Goal: Find specific page/section: Find specific page/section

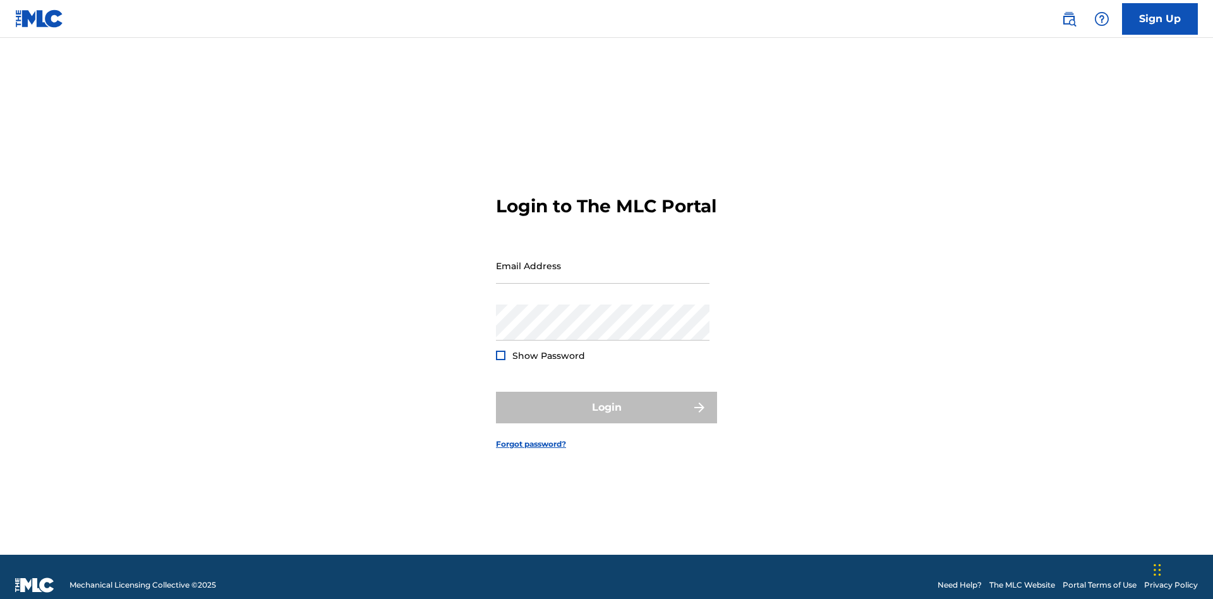
scroll to position [16, 0]
click at [603, 260] on input "Email Address" at bounding box center [602, 266] width 213 height 36
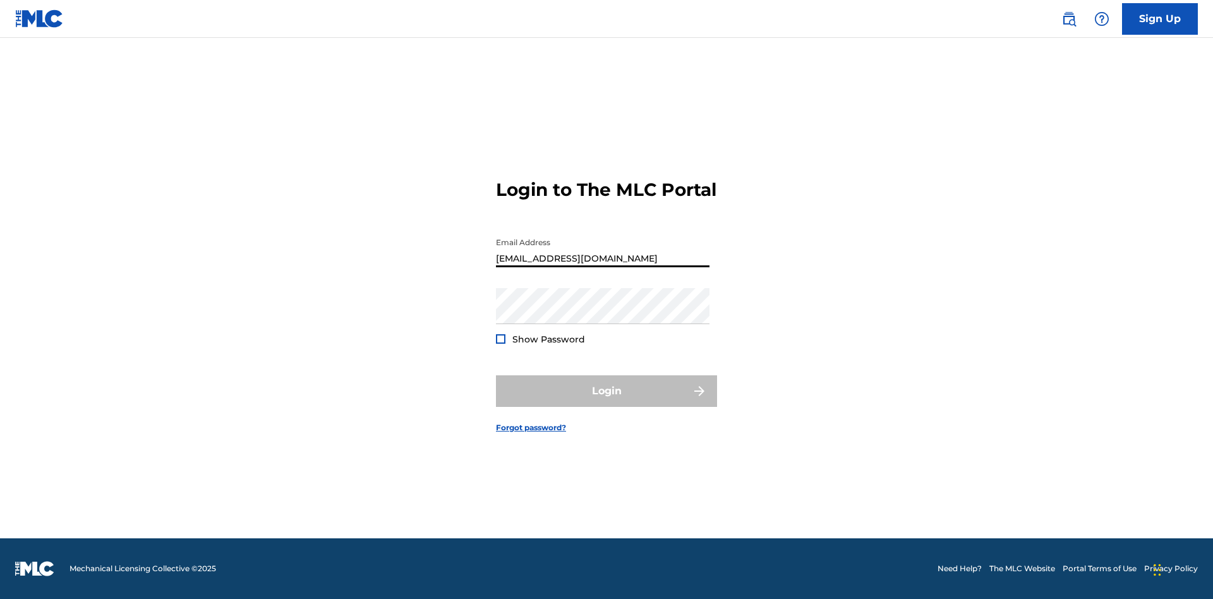
type input "[EMAIL_ADDRESS][DOMAIN_NAME]"
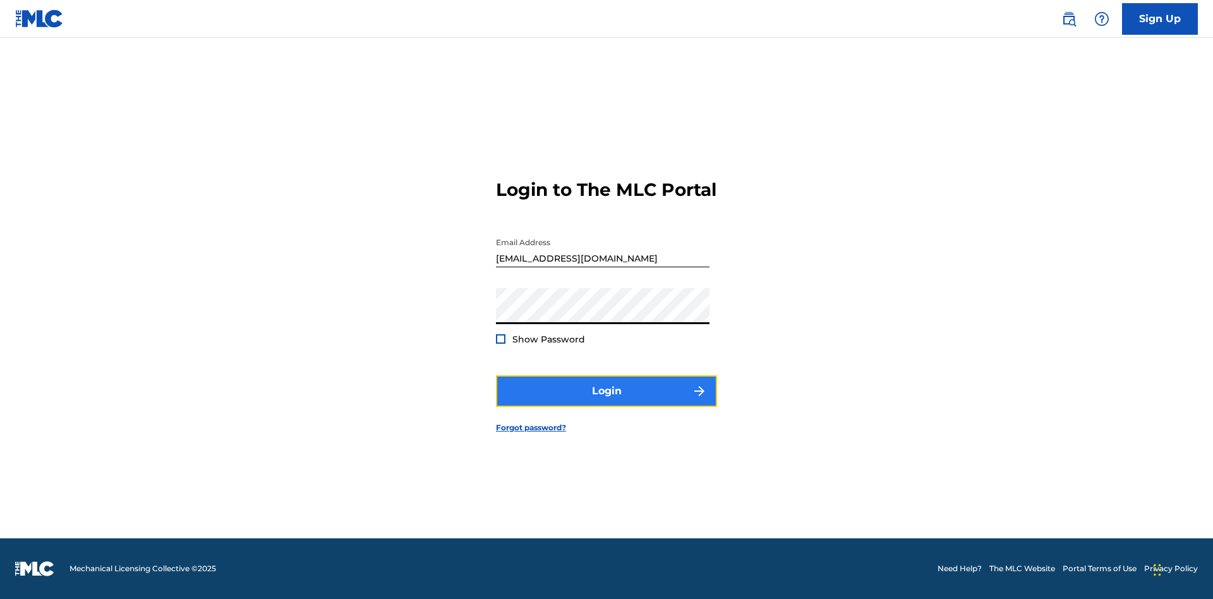
click at [606, 402] on button "Login" at bounding box center [606, 391] width 221 height 32
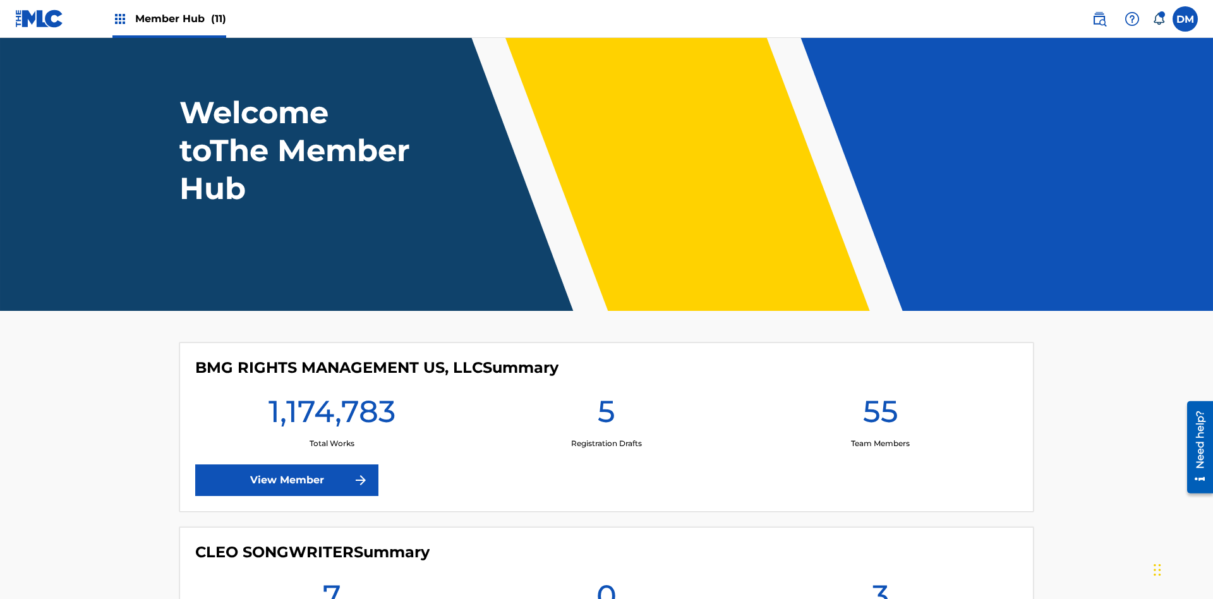
click at [180, 18] on span "Member Hub (11)" at bounding box center [180, 18] width 91 height 15
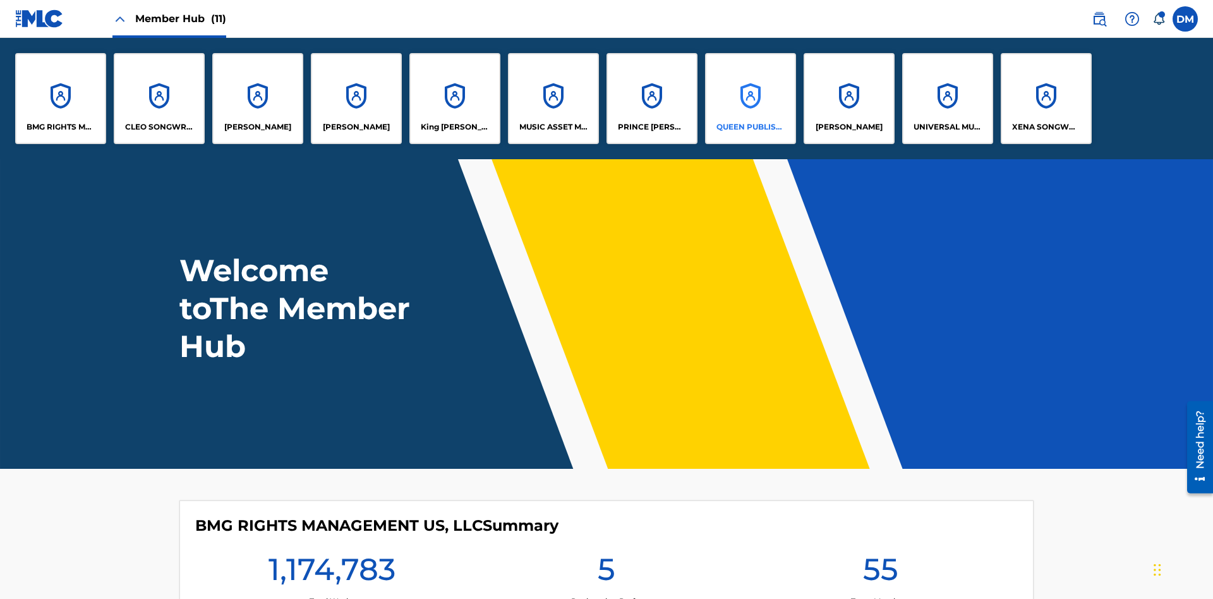
click at [750, 127] on p "QUEEN PUBLISHA" at bounding box center [750, 126] width 69 height 11
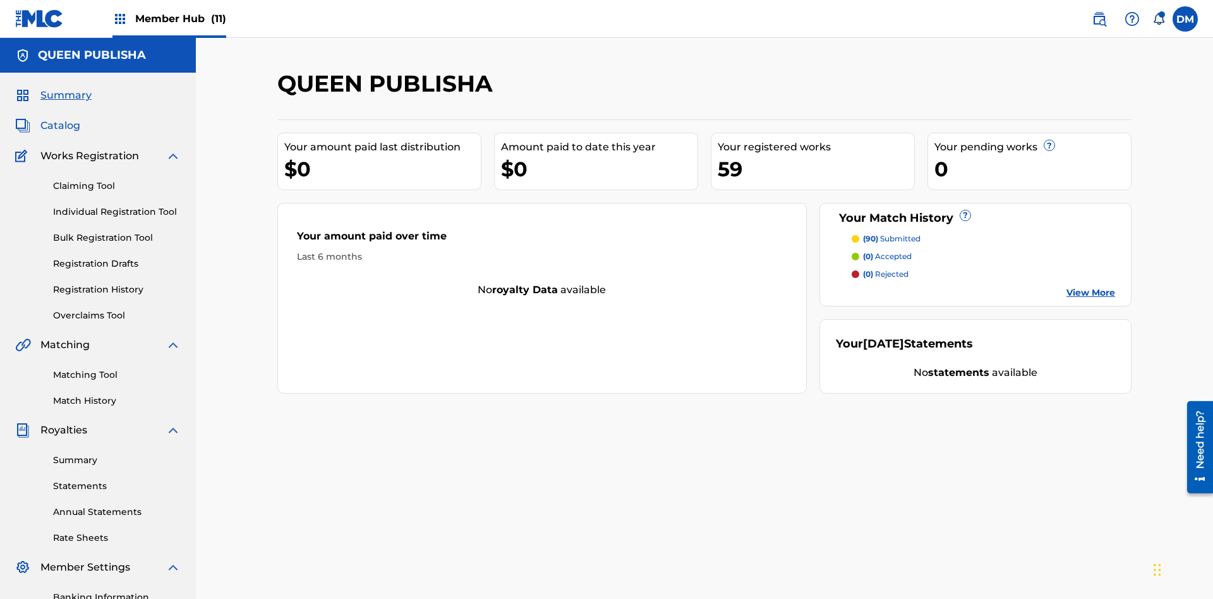
click at [60, 118] on span "Catalog" at bounding box center [60, 125] width 40 height 15
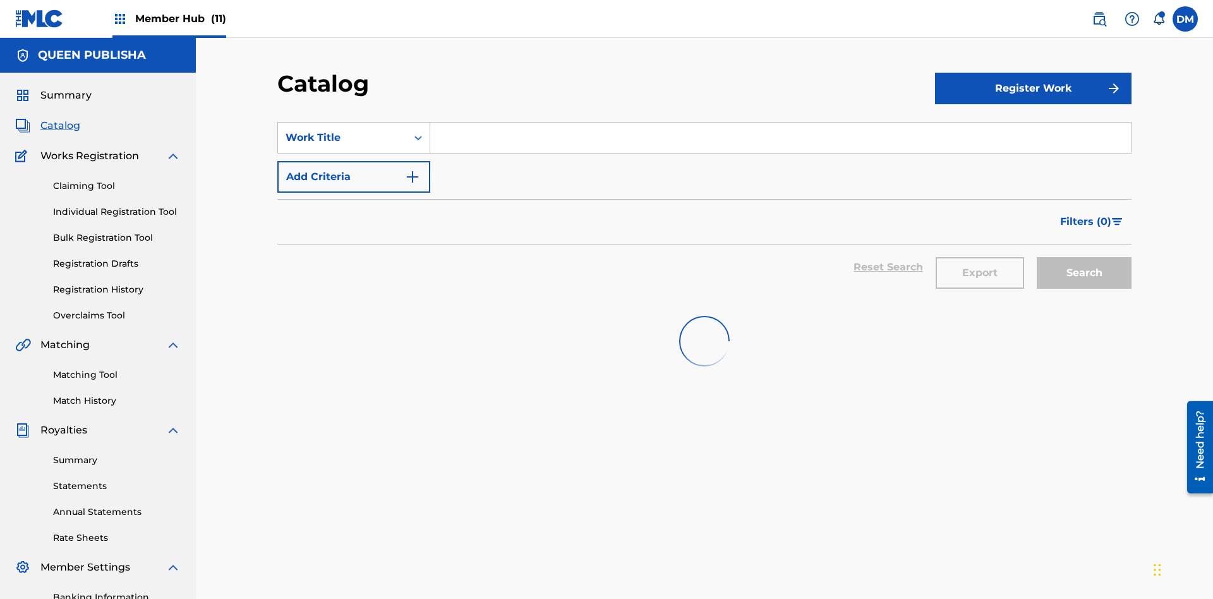
click at [780, 123] on input "Search Form" at bounding box center [780, 138] width 700 height 30
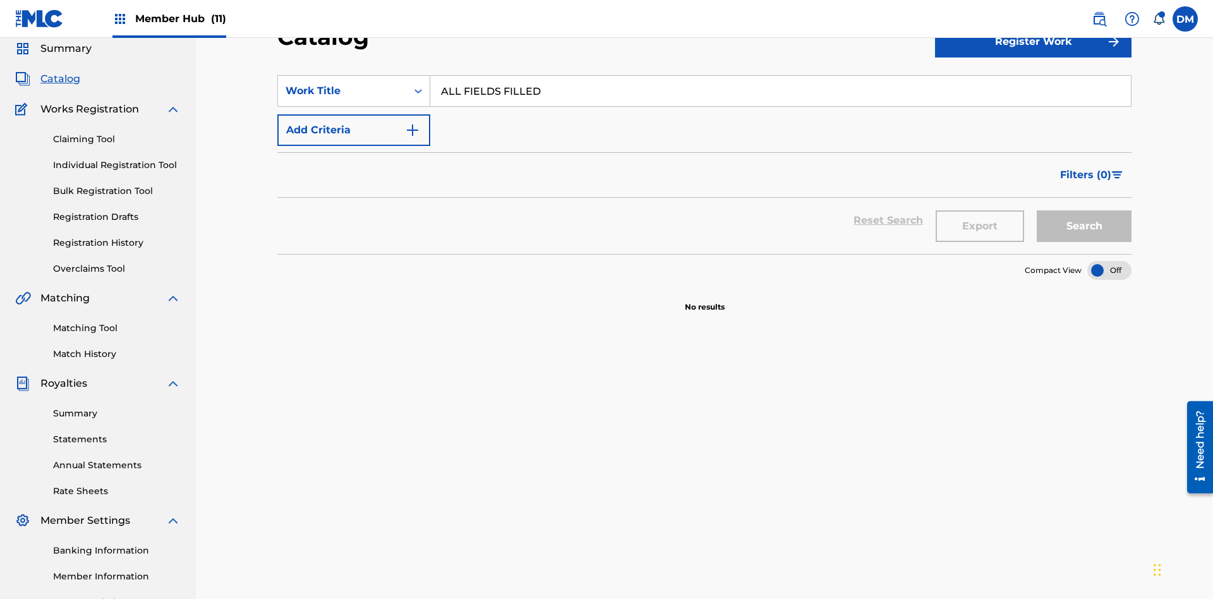
type input "ALL FIELDS FILLED"
click at [1084, 210] on button "Search" at bounding box center [1083, 226] width 95 height 32
